Goal: Find specific page/section: Find specific page/section

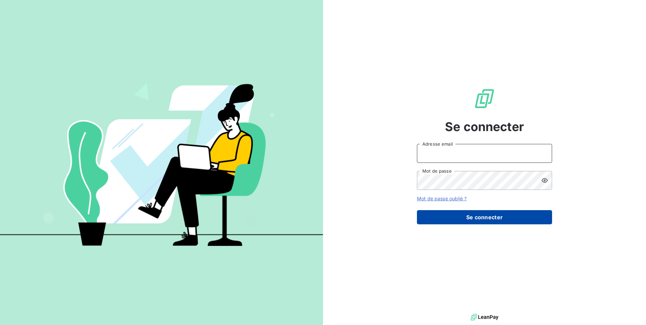
type input "service.client-facturation@gds974.re"
click at [500, 221] on button "Se connecter" at bounding box center [484, 217] width 135 height 14
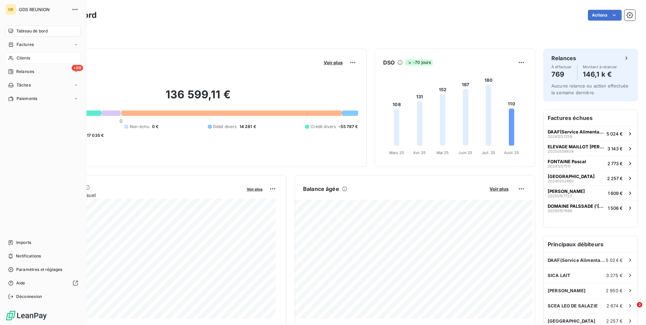
click at [25, 57] on span "Clients" at bounding box center [24, 58] width 14 height 6
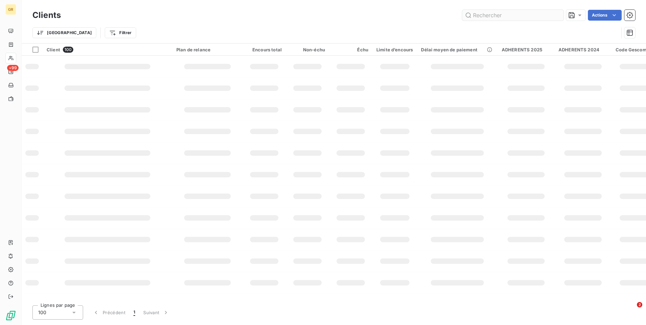
click at [485, 17] on input "text" at bounding box center [512, 15] width 101 height 11
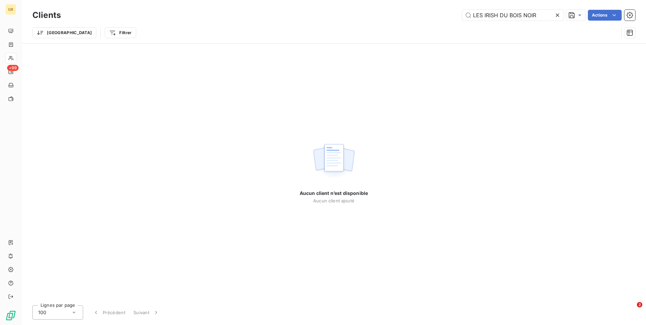
type input "LES IRISH DU BOIS NOIR"
drag, startPoint x: 540, startPoint y: 15, endPoint x: 446, endPoint y: 10, distance: 94.4
click at [446, 10] on div "LES IRISH DU BOIS NOIR Actions" at bounding box center [352, 15] width 566 height 11
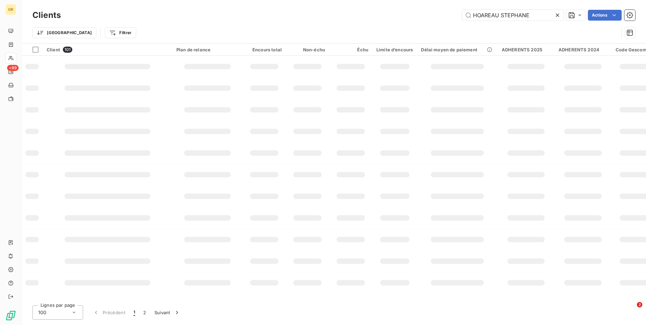
type input "HOAREAU STEPHANE"
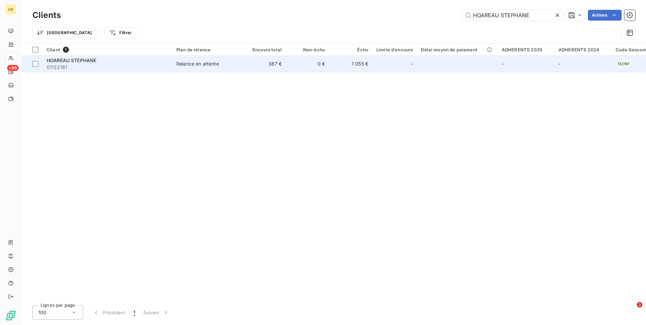
click at [148, 69] on span "01132161" at bounding box center [108, 67] width 122 height 7
